Goal: Task Accomplishment & Management: Manage account settings

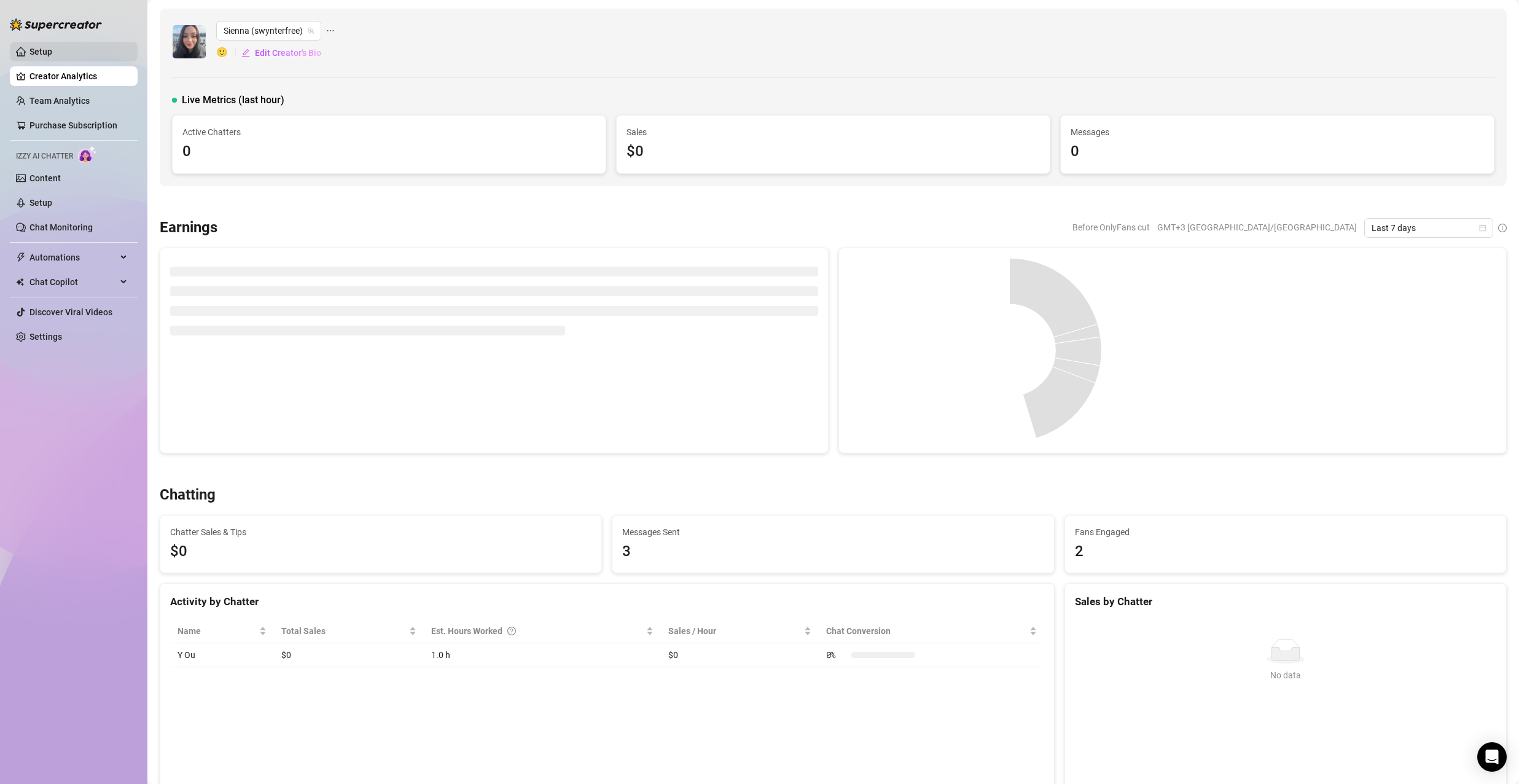
click at [52, 56] on link "Setup" at bounding box center [40, 51] width 22 height 9
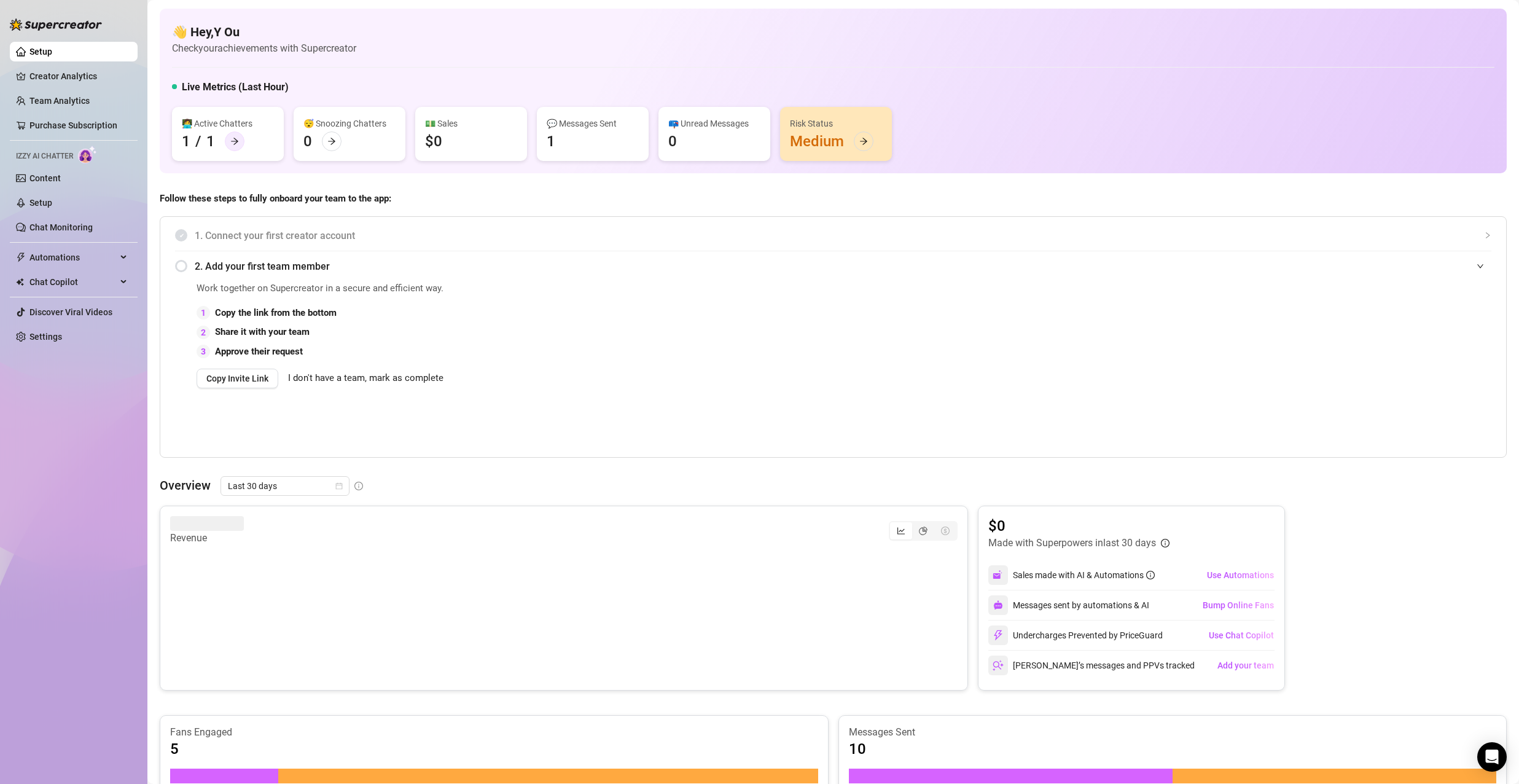
click at [232, 142] on icon "arrow-right" at bounding box center [235, 141] width 9 height 9
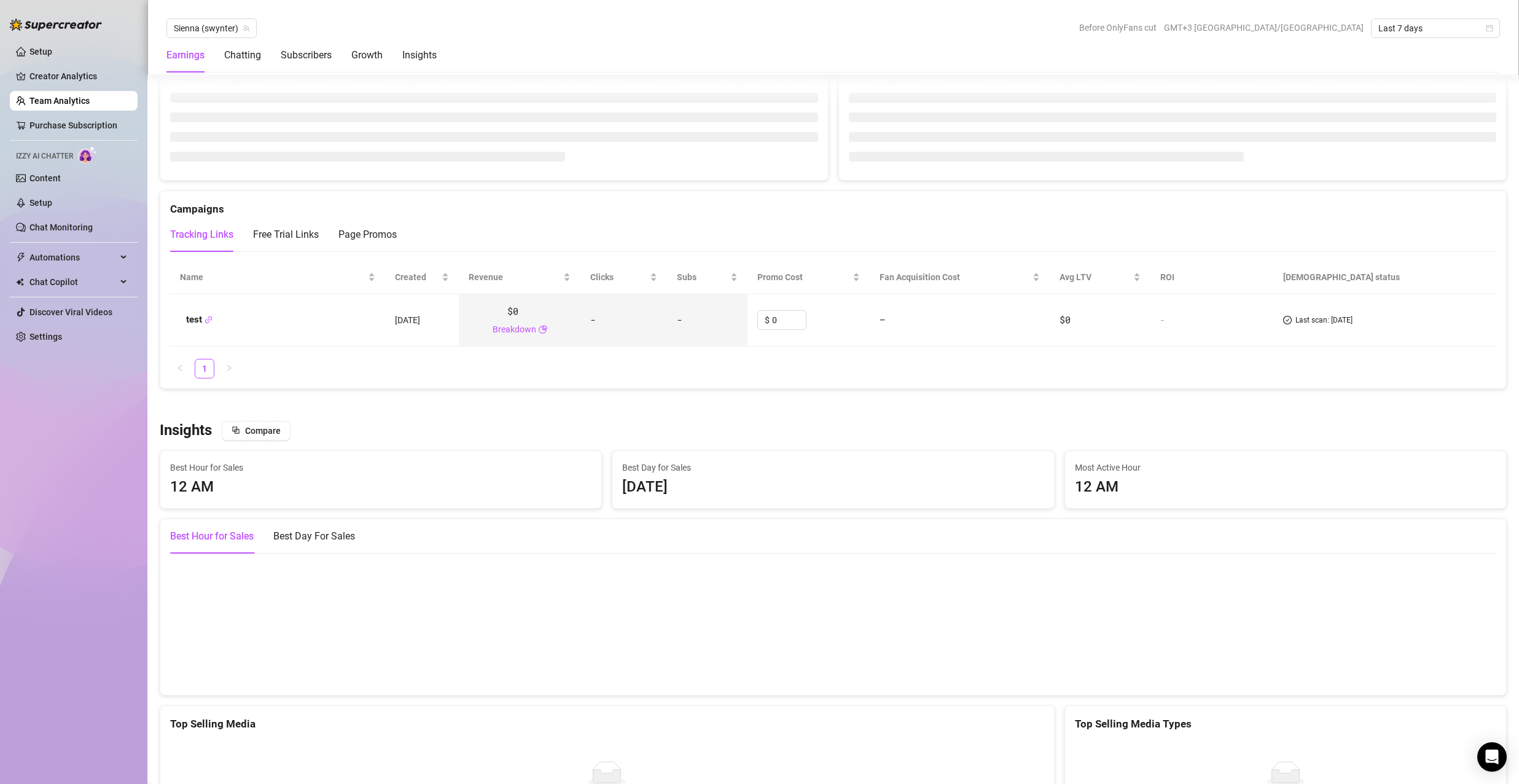
scroll to position [1167, 0]
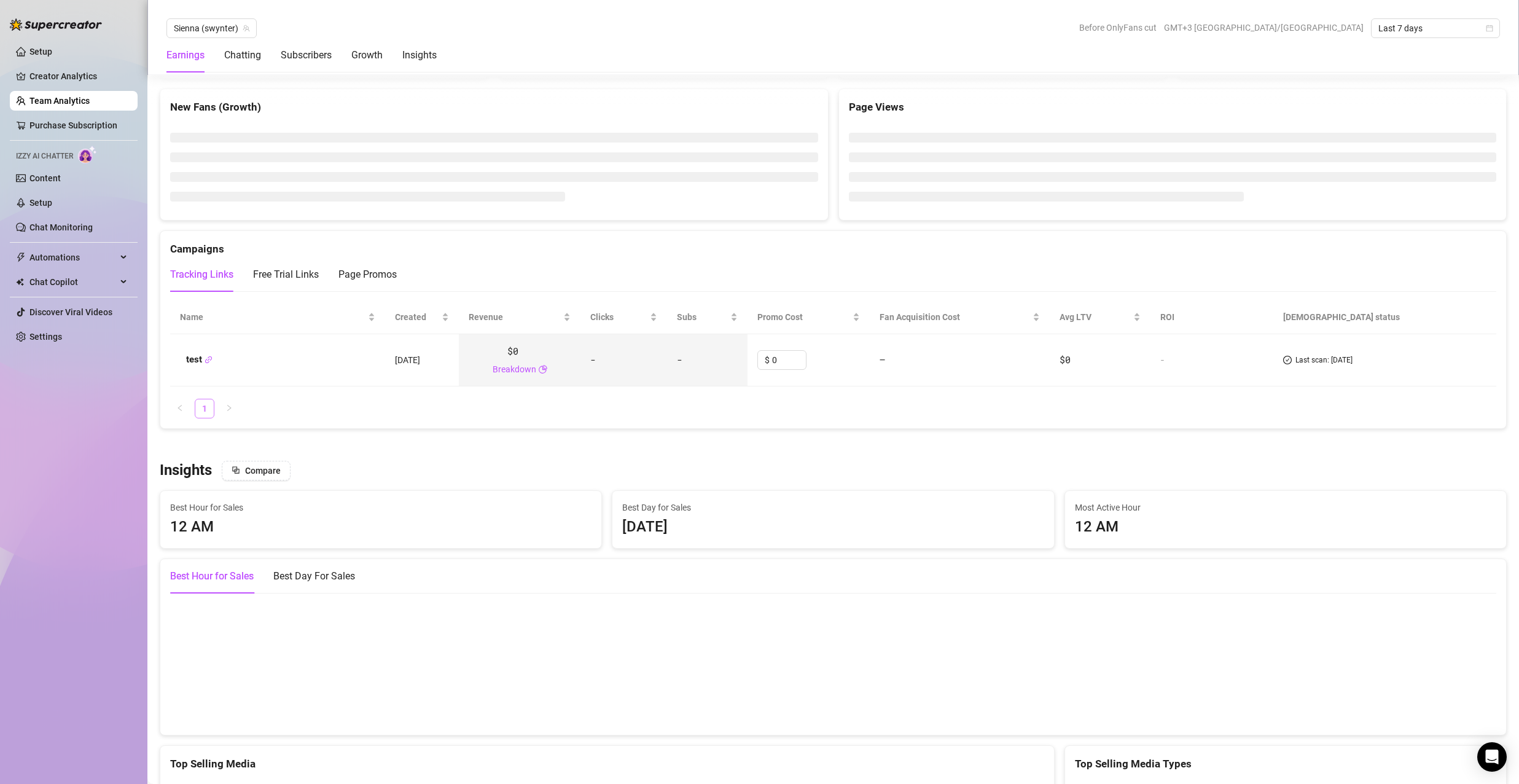
click at [209, 409] on link "1" at bounding box center [204, 408] width 18 height 18
click at [62, 337] on link "Settings" at bounding box center [46, 336] width 33 height 9
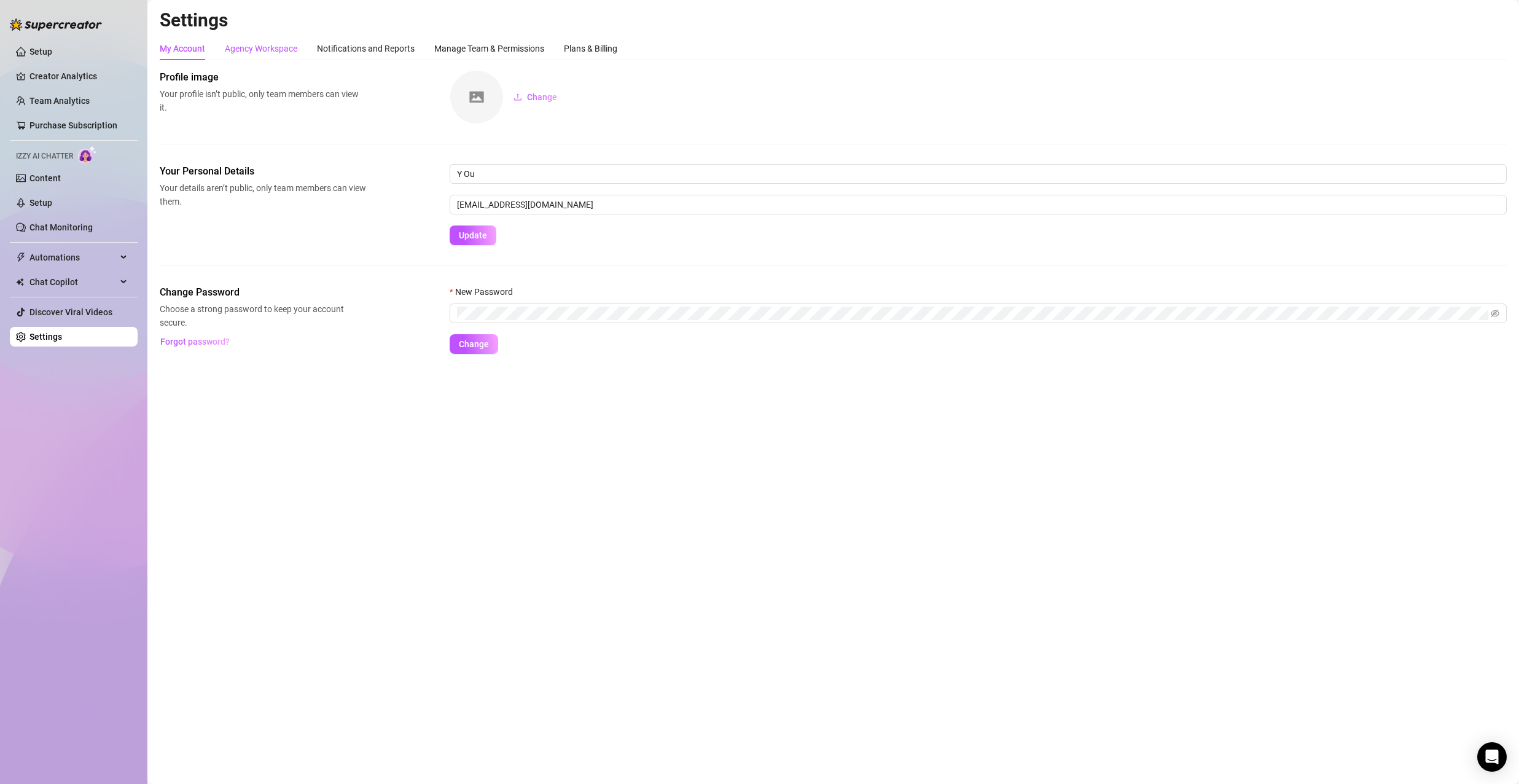
click at [261, 55] on div "Agency Workspace" at bounding box center [261, 49] width 72 height 14
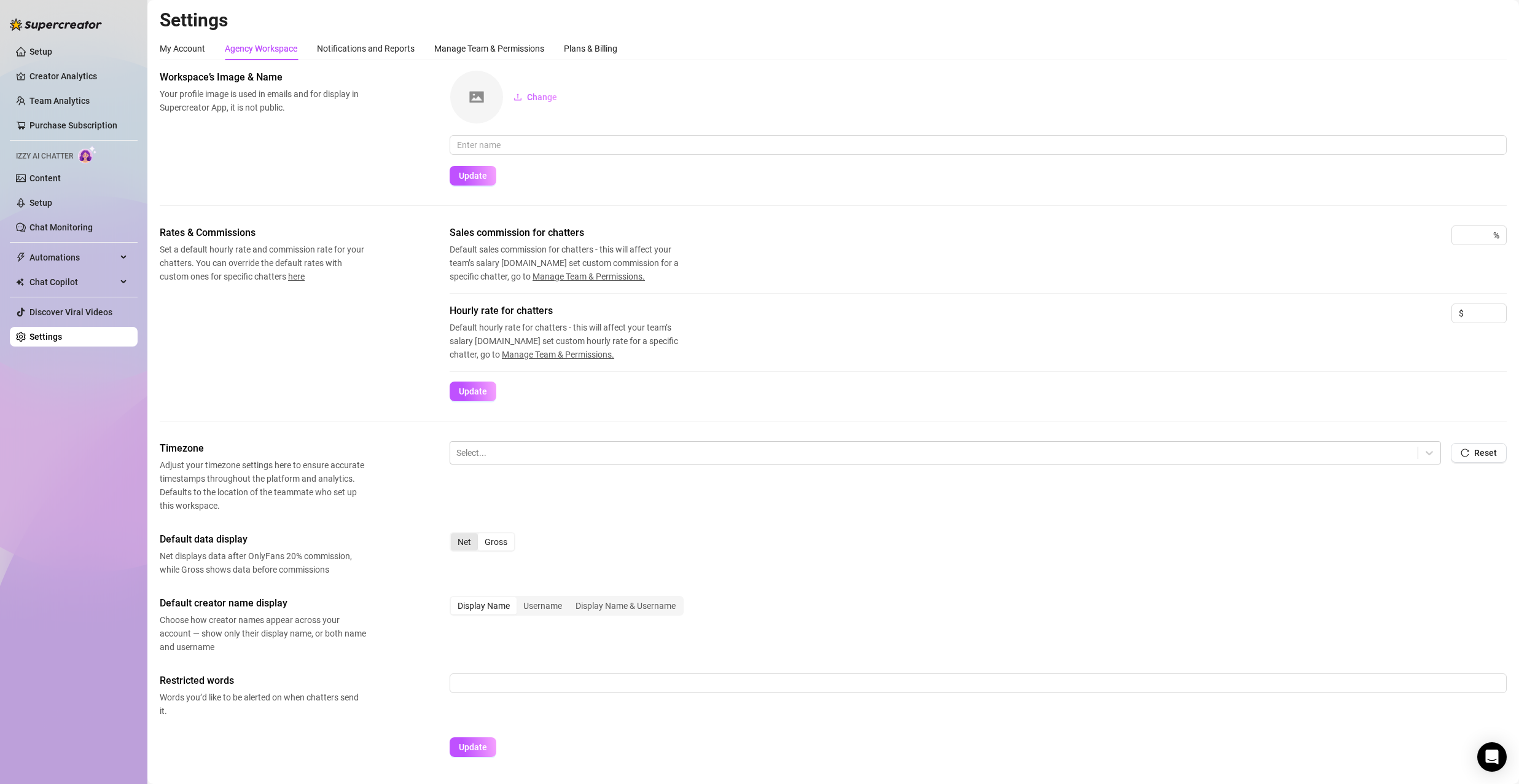
click at [465, 537] on div "Net" at bounding box center [464, 542] width 27 height 17
click at [454, 535] on input "Net" at bounding box center [454, 535] width 0 height 0
